Goal: Entertainment & Leisure: Consume media (video, audio)

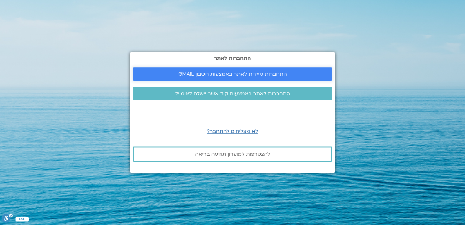
click at [263, 75] on span "התחברות מיידית לאתר באמצעות חשבון GMAIL" at bounding box center [232, 74] width 108 height 6
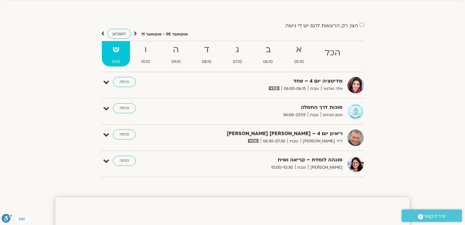
scroll to position [41, 0]
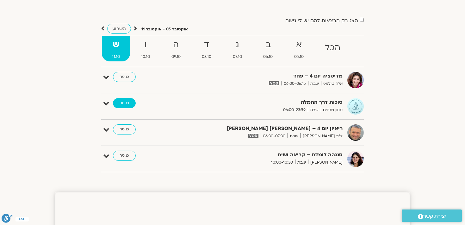
click at [125, 103] on link "כניסה" at bounding box center [124, 103] width 23 height 10
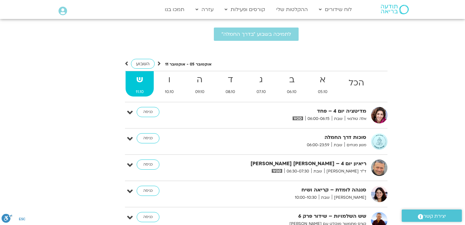
scroll to position [1536, 0]
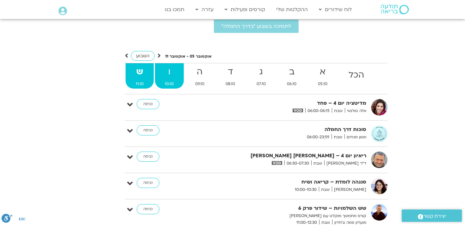
click at [168, 68] on strong "ו" at bounding box center [169, 72] width 29 height 14
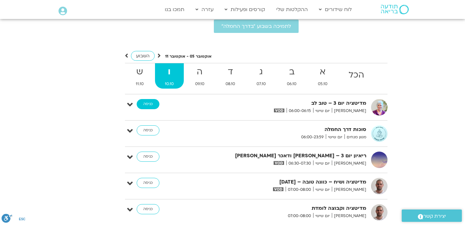
click at [152, 99] on link "כניסה" at bounding box center [148, 104] width 23 height 10
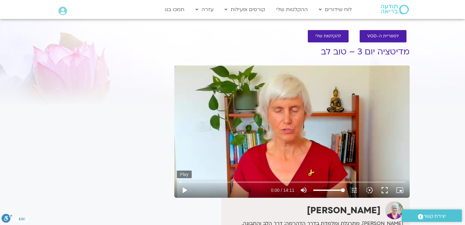
click at [186, 190] on button "play_arrow" at bounding box center [184, 189] width 15 height 15
click at [385, 188] on button "fullscreen" at bounding box center [384, 189] width 15 height 15
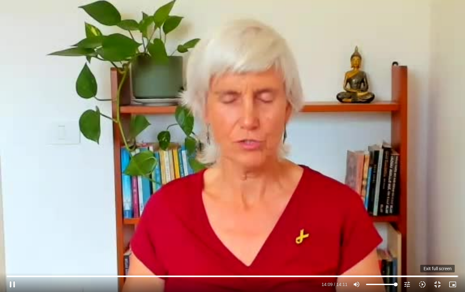
click at [438, 283] on button "fullscreen_exit" at bounding box center [437, 284] width 15 height 15
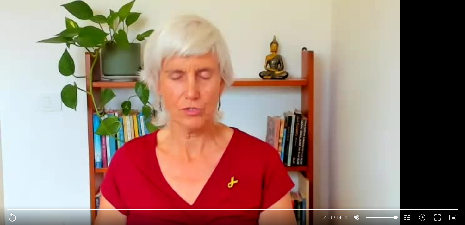
scroll to position [135, 0]
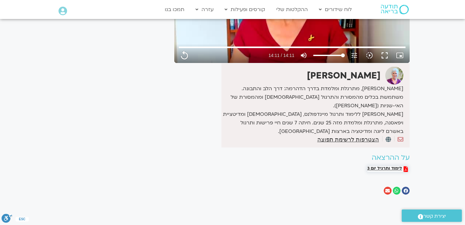
click at [391, 166] on span "לימוד ותרגיל יום 3" at bounding box center [384, 169] width 35 height 6
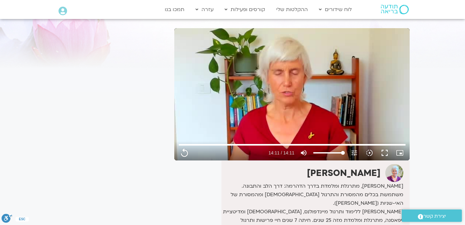
scroll to position [0, 0]
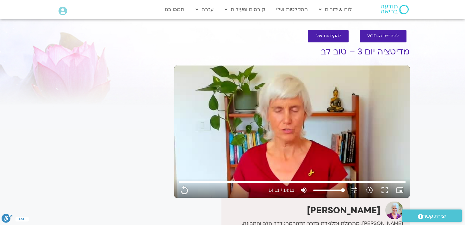
type input "851.4"
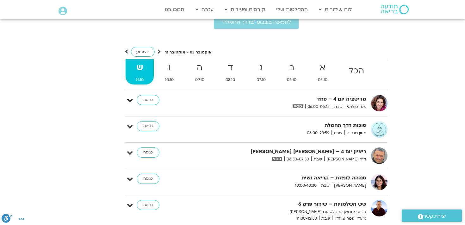
scroll to position [1545, 0]
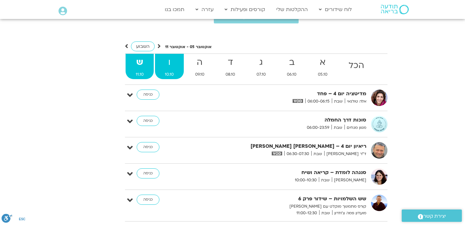
click at [172, 55] on strong "ו" at bounding box center [169, 62] width 29 height 14
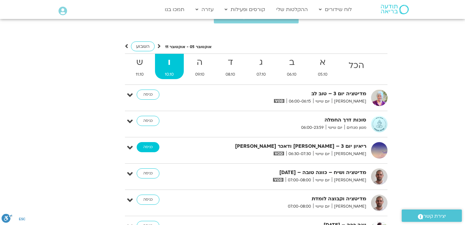
click at [154, 142] on link "כניסה" at bounding box center [148, 147] width 23 height 10
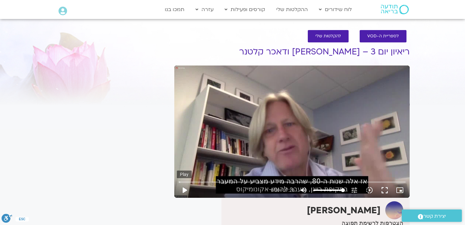
click at [185, 190] on button "play_arrow" at bounding box center [184, 189] width 15 height 15
click at [185, 189] on button "pause" at bounding box center [184, 189] width 15 height 15
type input "23.118677"
